Goal: Information Seeking & Learning: Understand process/instructions

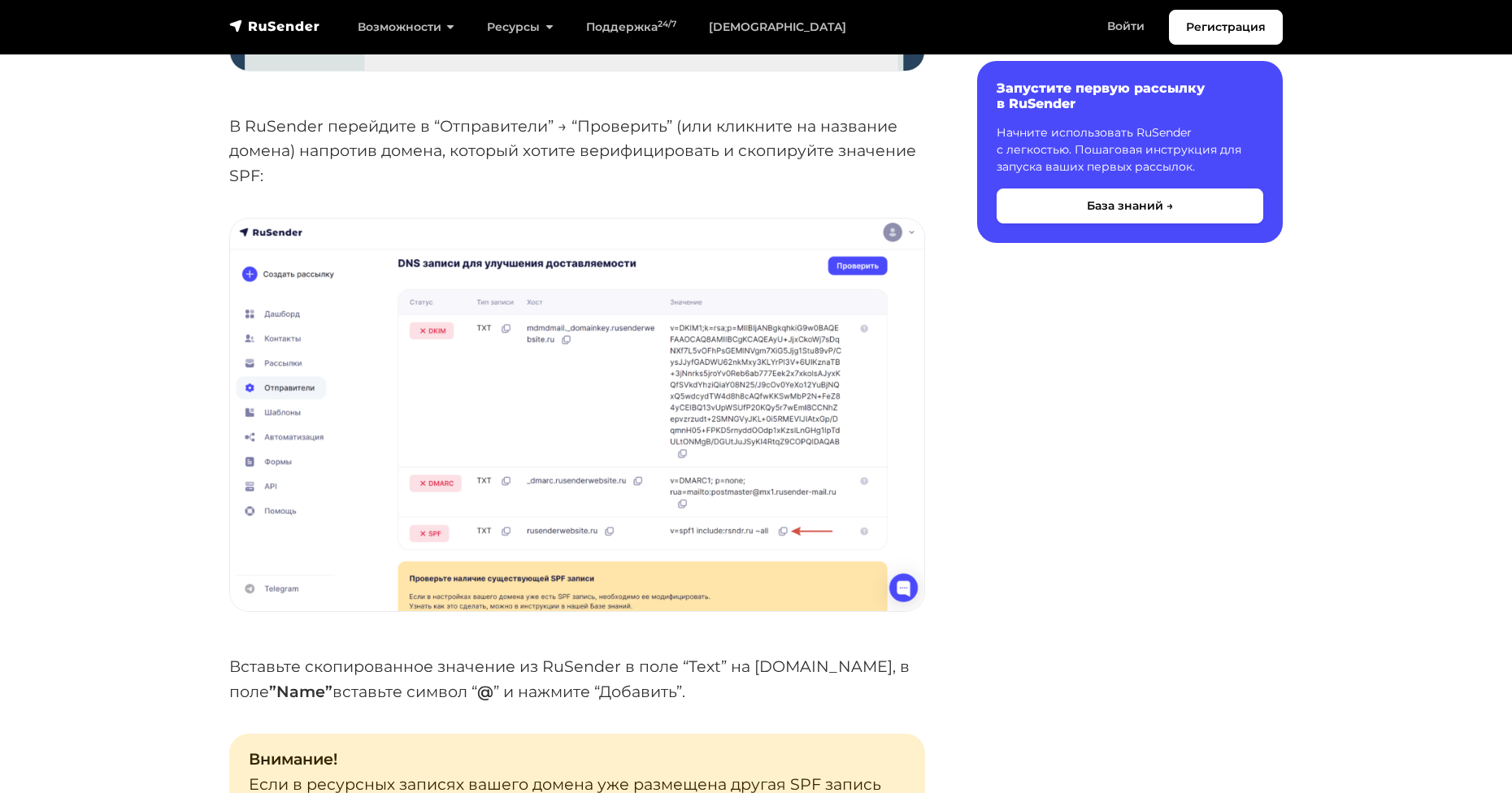
scroll to position [2519, 0]
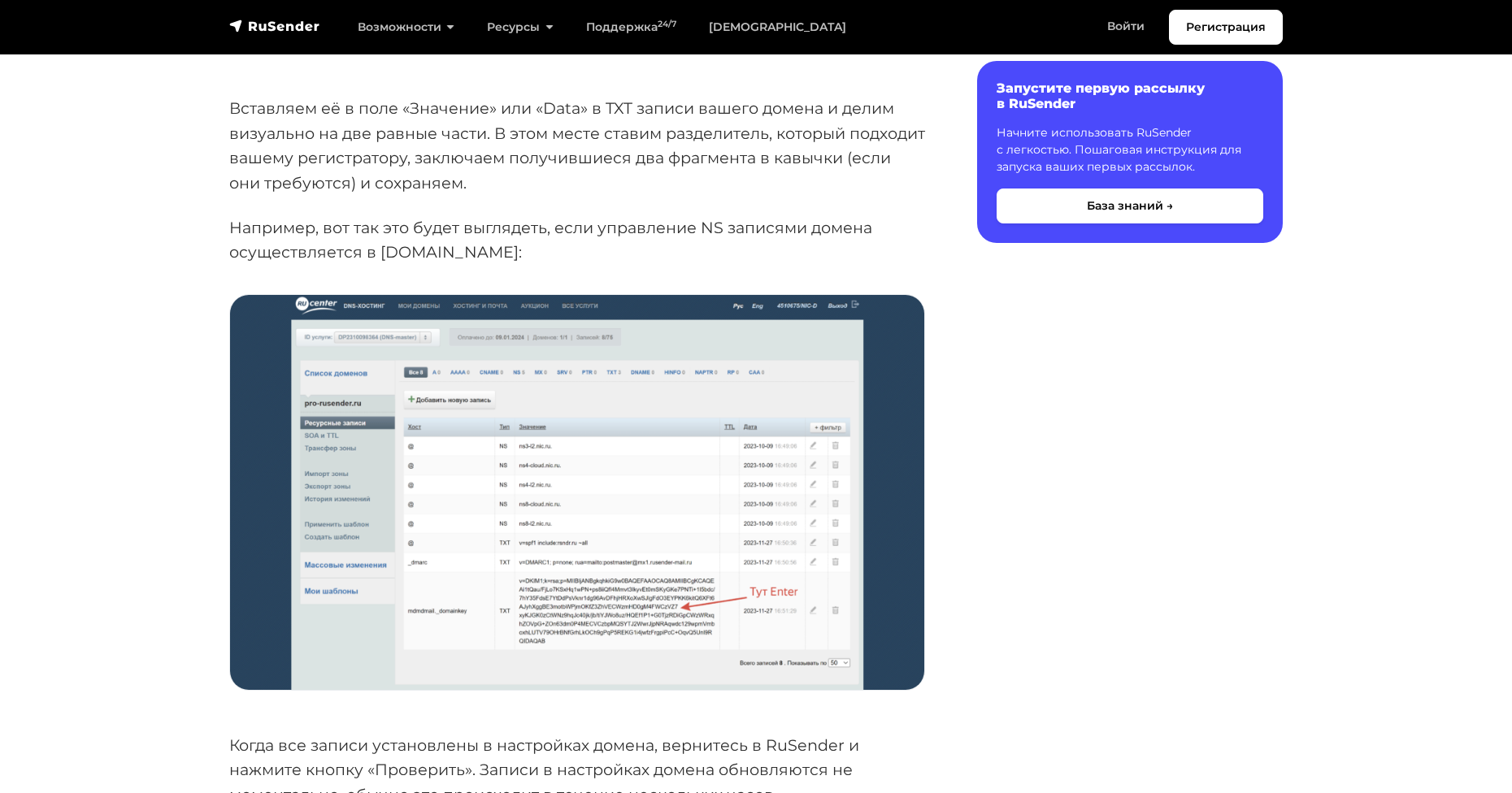
scroll to position [1381, 0]
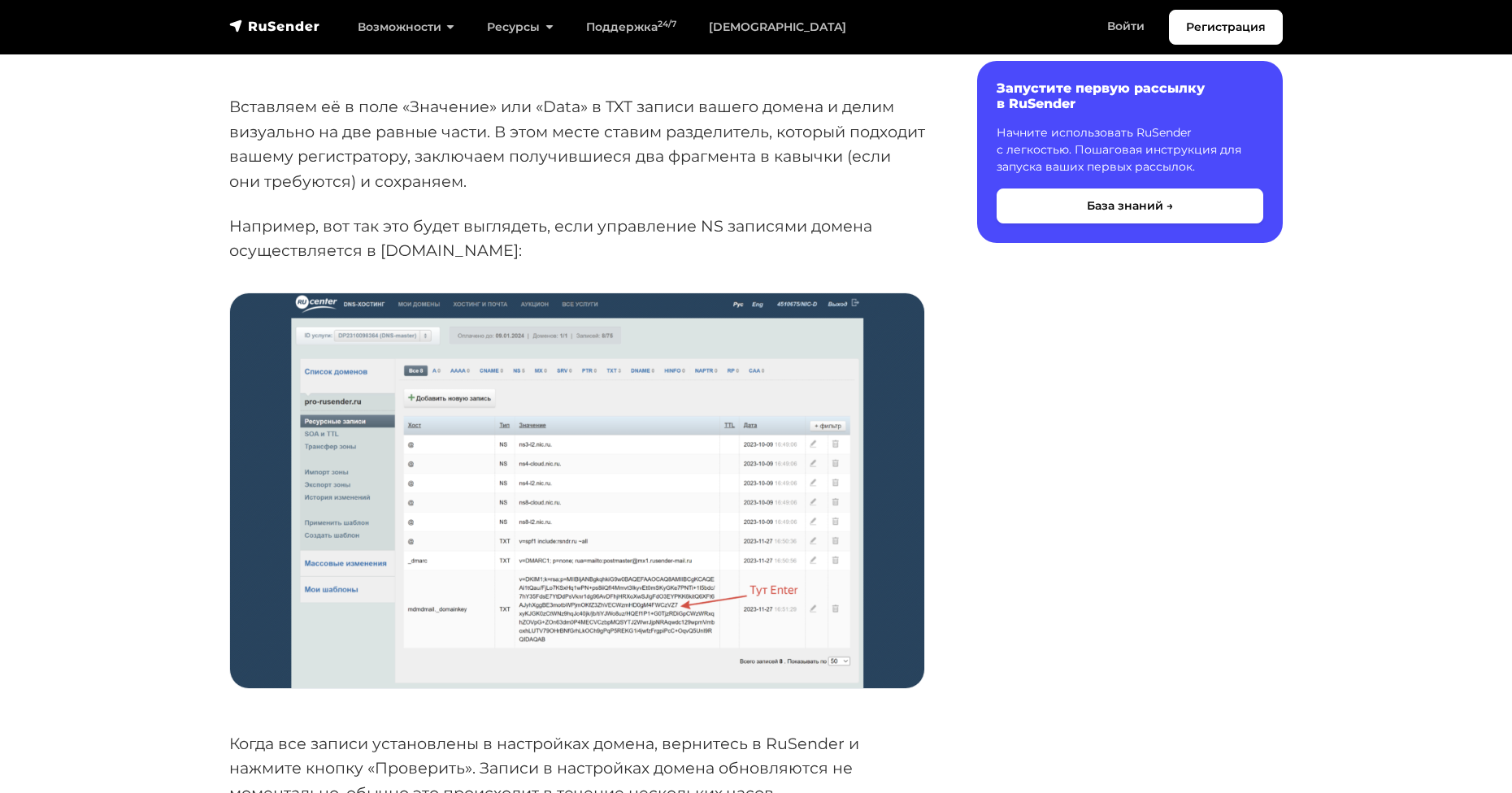
click at [640, 415] on img at bounding box center [577, 490] width 694 height 394
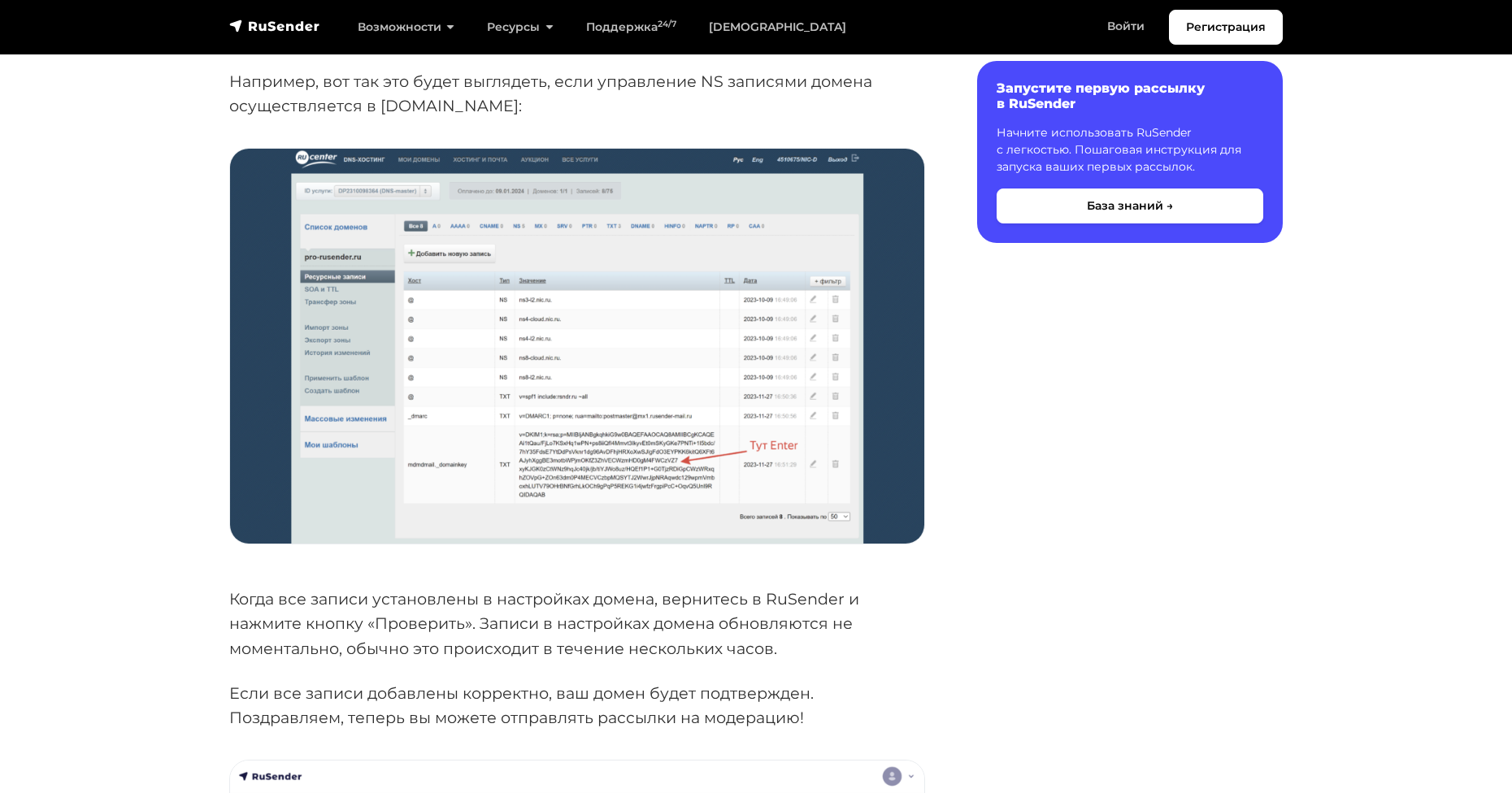
scroll to position [1544, 0]
